Goal: Find specific page/section: Find specific page/section

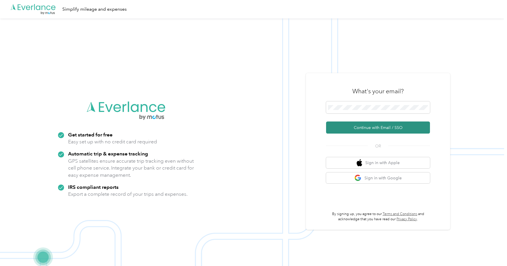
click at [371, 128] on button "Continue with Email / SSO" at bounding box center [378, 128] width 104 height 12
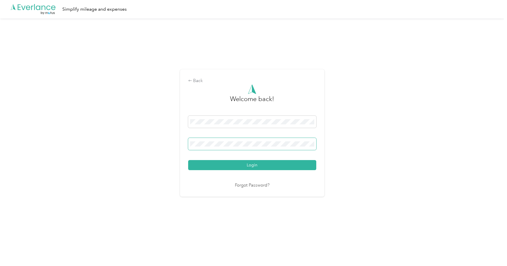
drag, startPoint x: 234, startPoint y: 148, endPoint x: 190, endPoint y: 145, distance: 44.2
click at [188, 146] on div "Back Welcome back! Login Forgot Password?" at bounding box center [252, 132] width 144 height 127
click at [208, 148] on span at bounding box center [252, 144] width 128 height 12
drag, startPoint x: 203, startPoint y: 219, endPoint x: 209, endPoint y: 196, distance: 24.6
click at [203, 219] on div "Back Welcome back! Login Forgot Password?" at bounding box center [252, 135] width 504 height 234
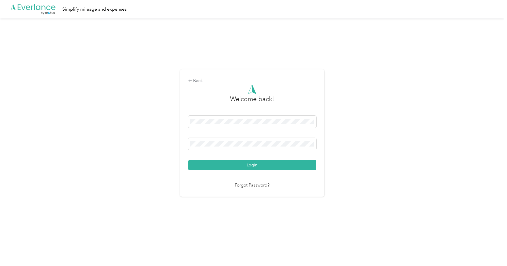
click at [219, 166] on button "Login" at bounding box center [252, 165] width 128 height 10
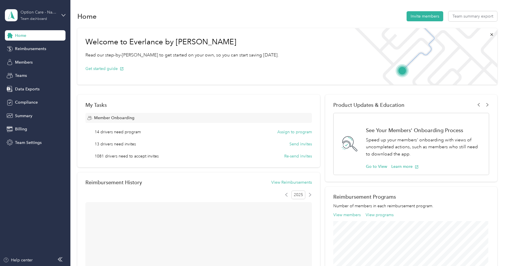
click at [49, 11] on div "Option Care - Naven Health" at bounding box center [38, 12] width 36 height 6
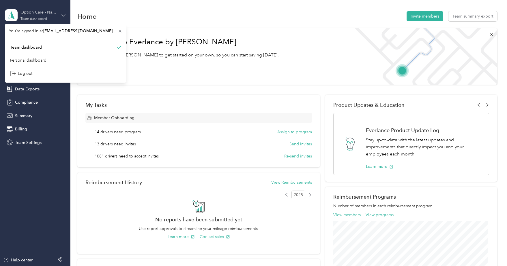
click at [49, 11] on div "Option Care - Naven Health" at bounding box center [38, 12] width 36 height 6
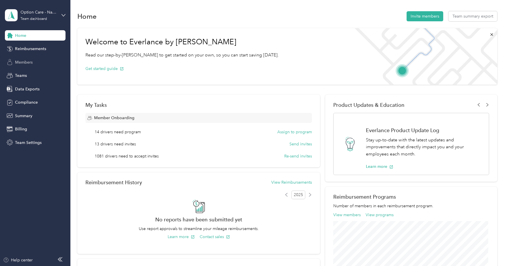
click at [21, 63] on span "Members" at bounding box center [24, 62] width 18 height 6
